Goal: Task Accomplishment & Management: Manage account settings

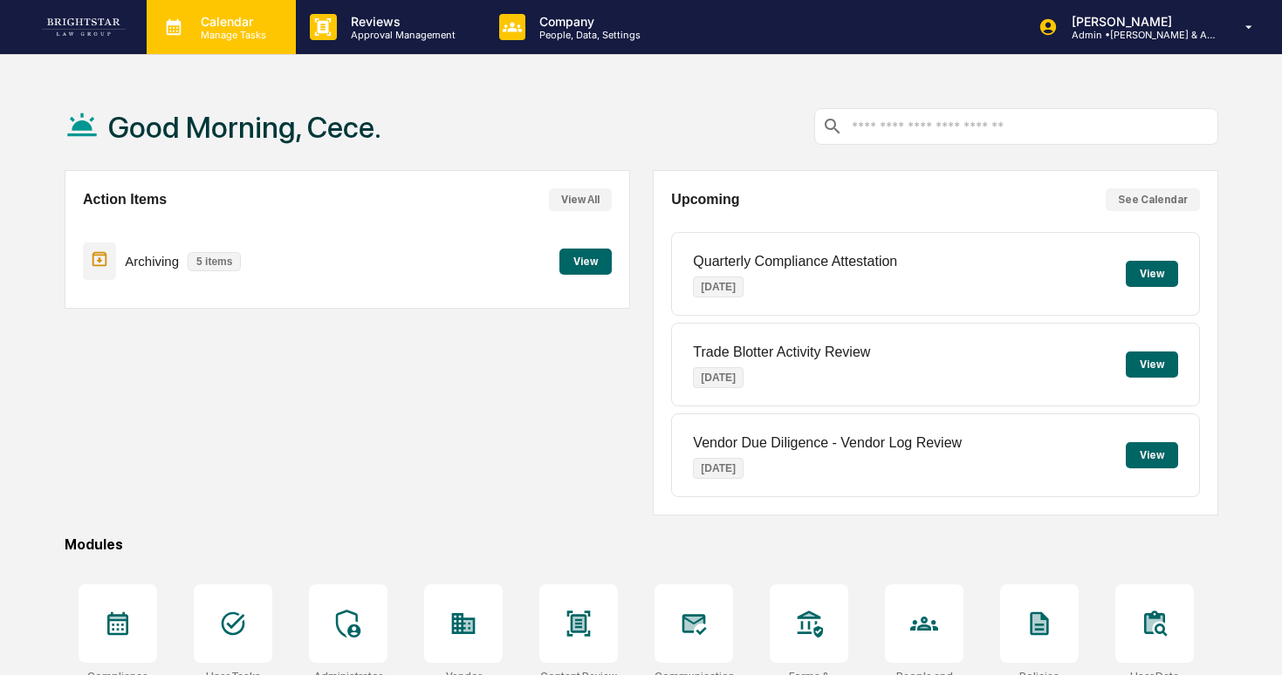
click at [236, 31] on p "Manage Tasks" at bounding box center [231, 35] width 88 height 12
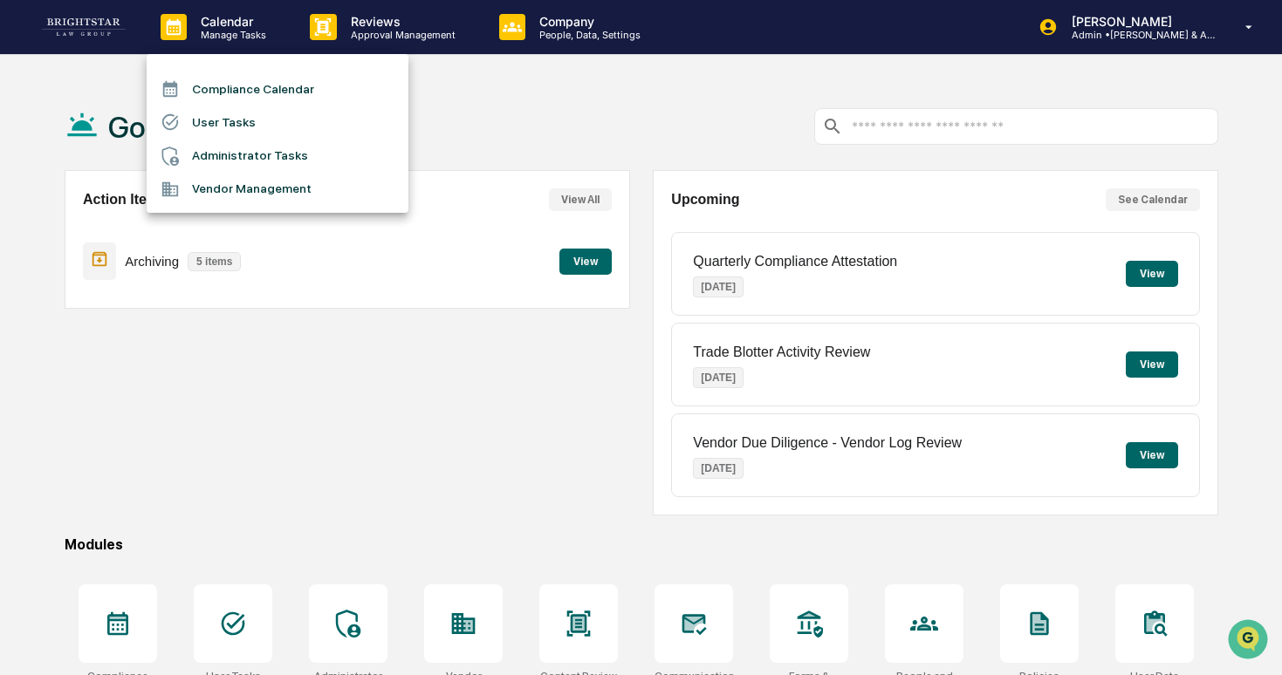
click at [268, 162] on li "Administrator Tasks" at bounding box center [278, 156] width 262 height 33
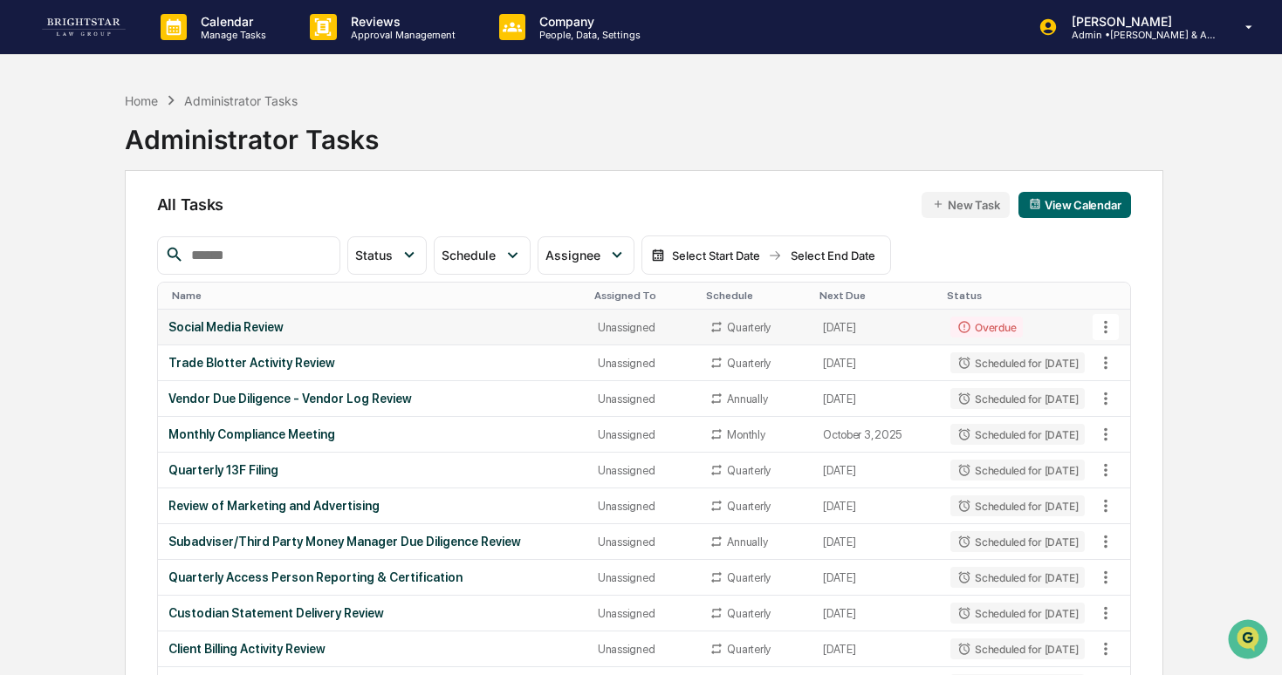
click at [770, 321] on div "Quarterly" at bounding box center [755, 327] width 92 height 14
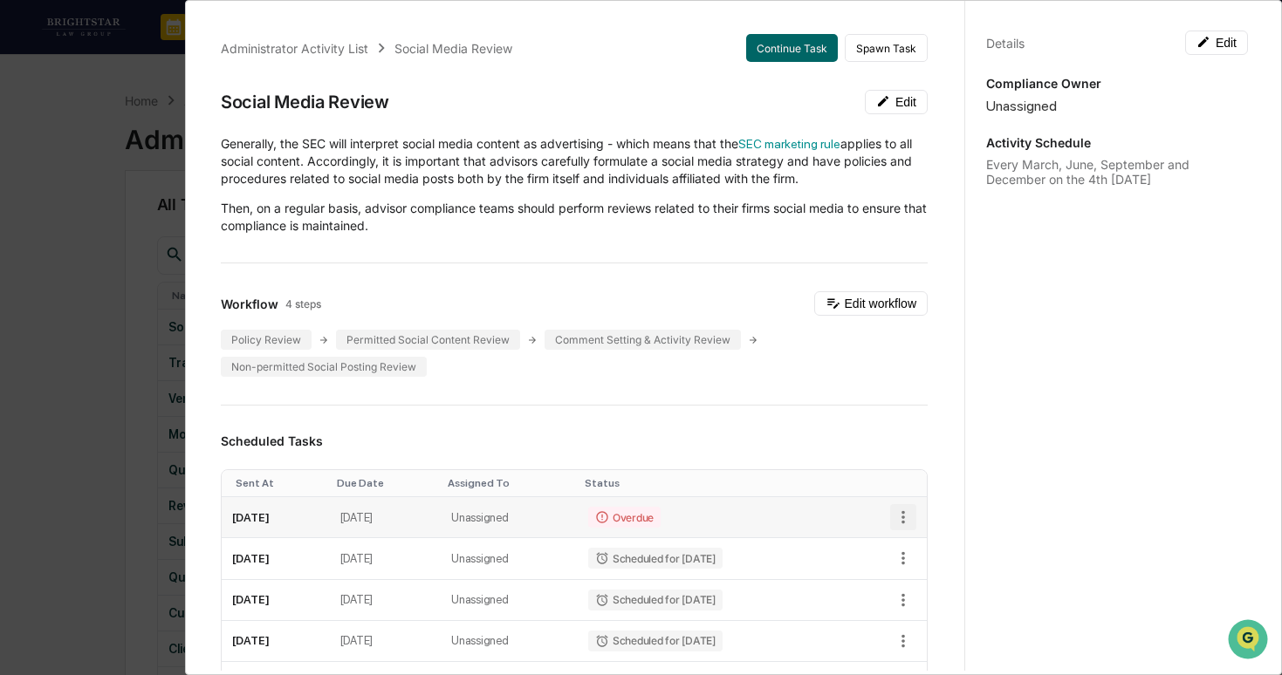
click at [908, 515] on icon "button" at bounding box center [903, 517] width 19 height 19
click at [916, 572] on img at bounding box center [912, 579] width 14 height 14
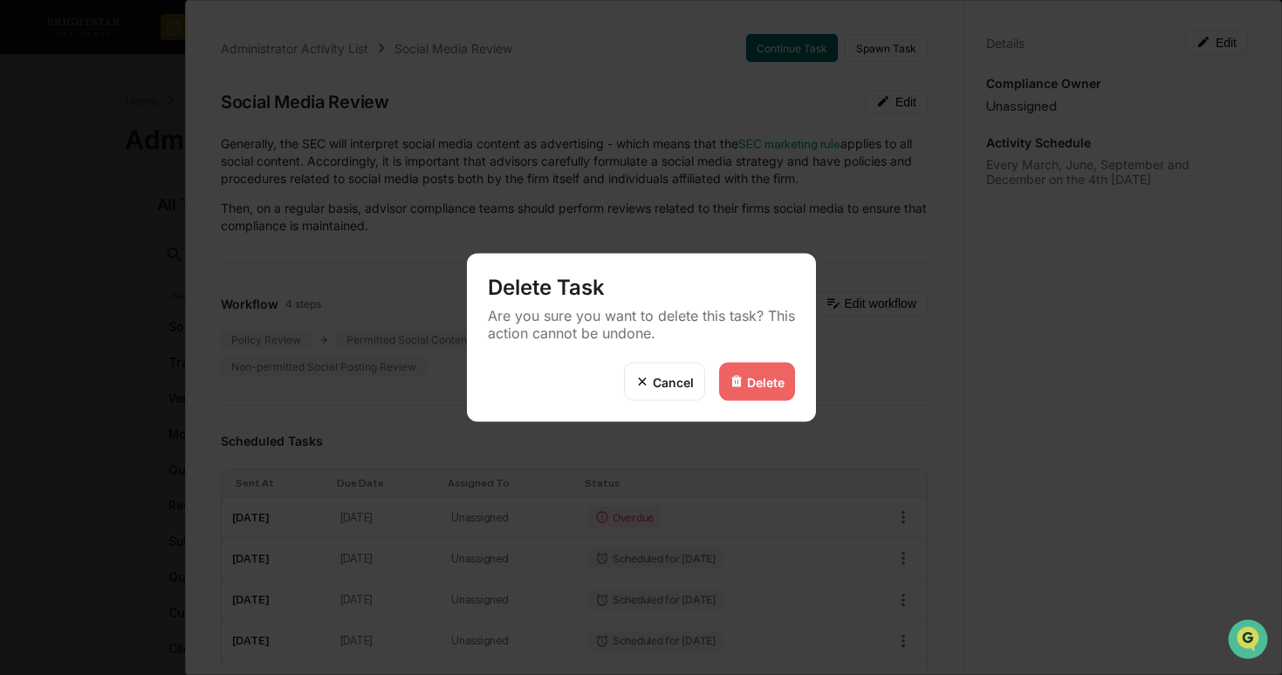
click at [765, 392] on div "Delete" at bounding box center [757, 382] width 76 height 38
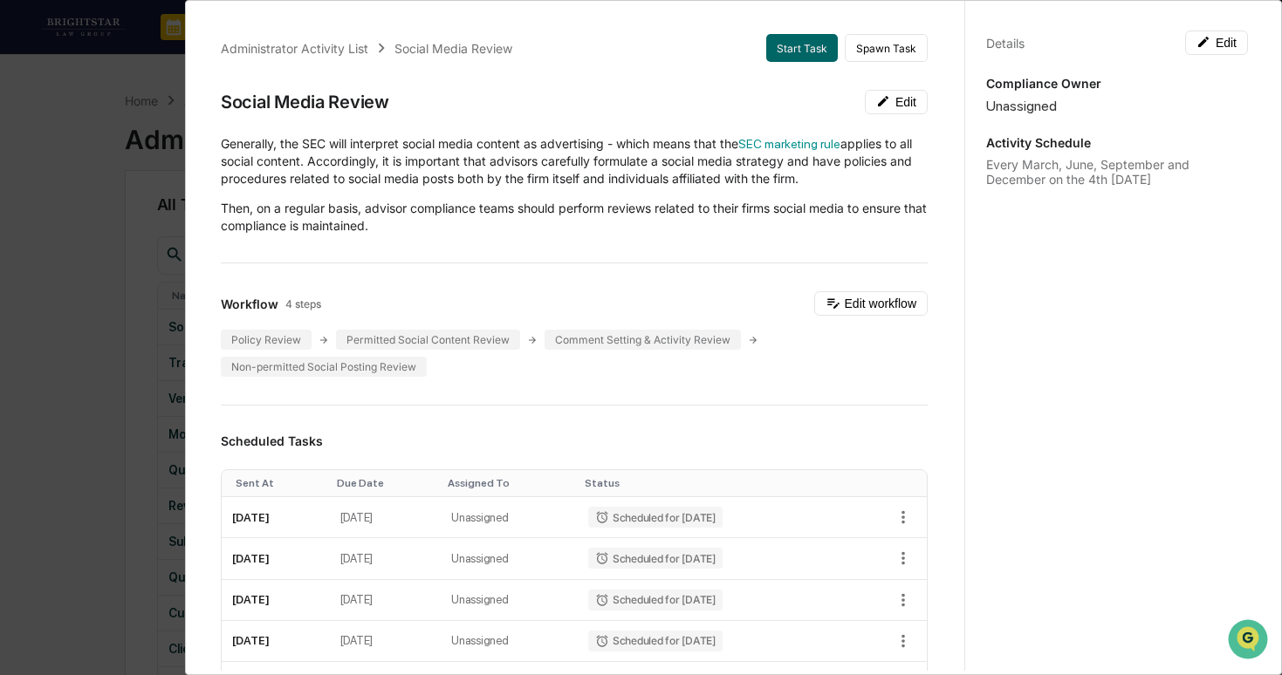
click at [93, 404] on div "Administrator Activity List Social Media Review Start Task Spawn Task Social Me…" at bounding box center [641, 337] width 1282 height 675
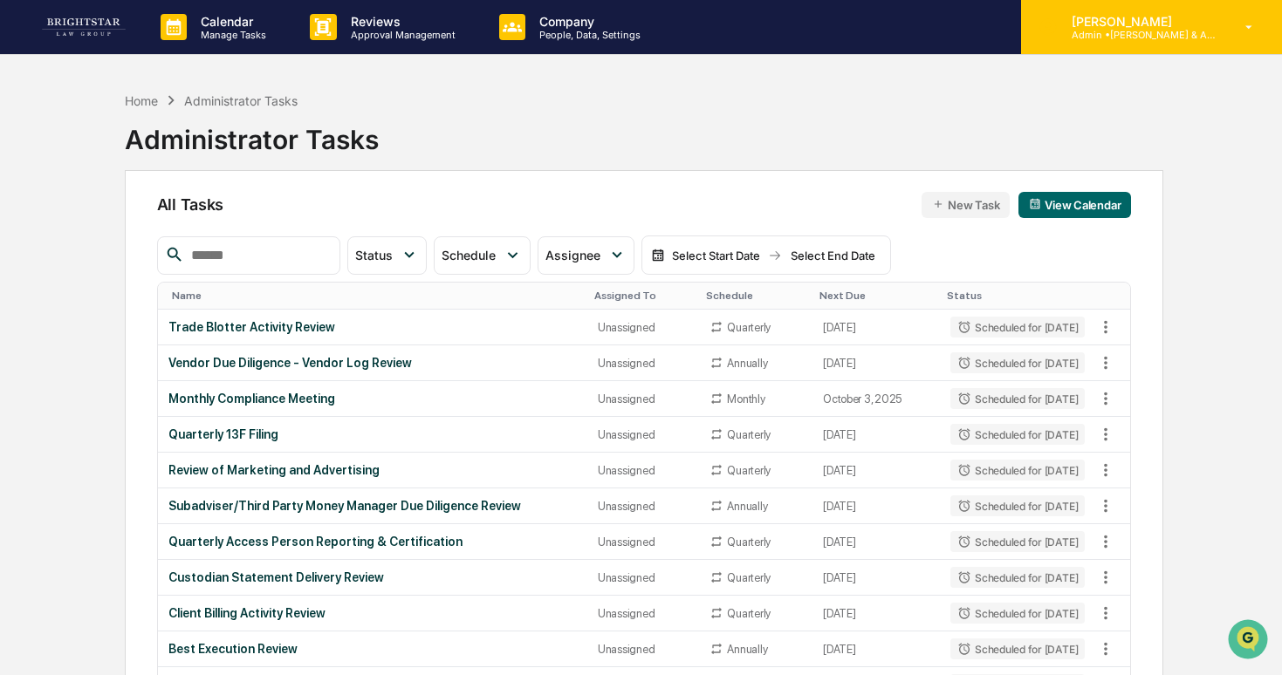
click at [1131, 47] on div "[PERSON_NAME] Admin • [PERSON_NAME] & Associates" at bounding box center [1151, 27] width 261 height 54
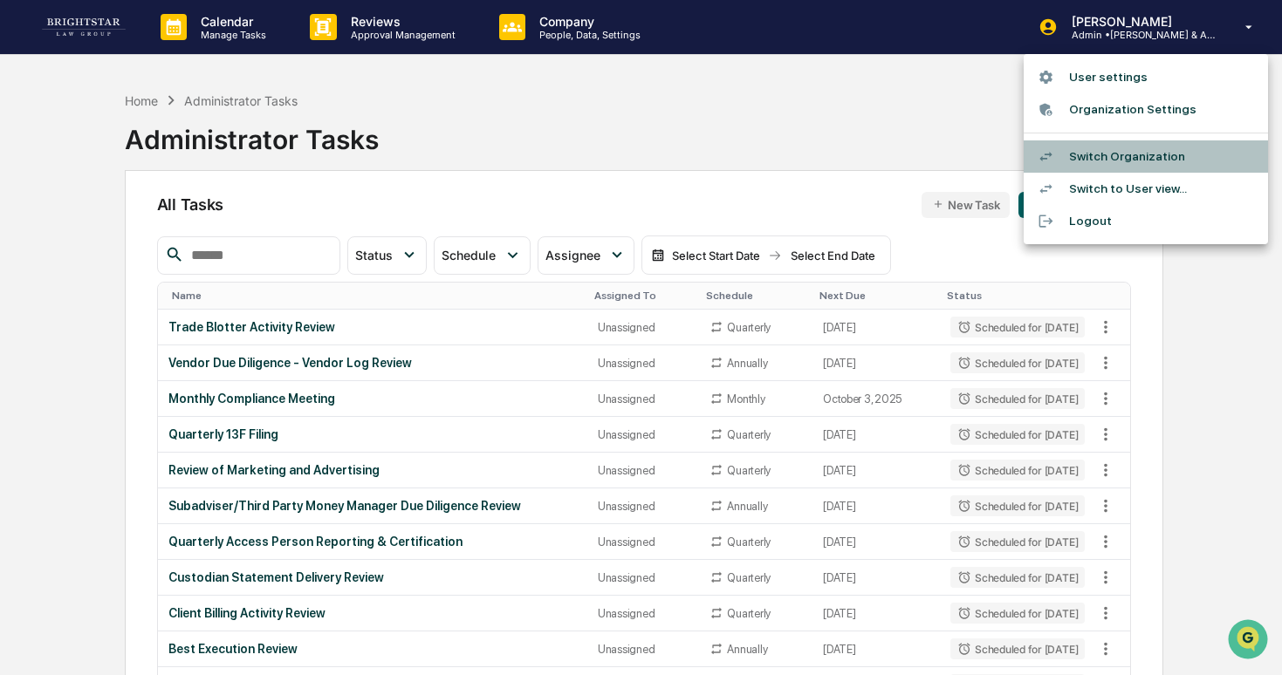
click at [1099, 153] on li "Switch Organization" at bounding box center [1146, 156] width 244 height 32
